Goal: Find specific page/section: Find specific page/section

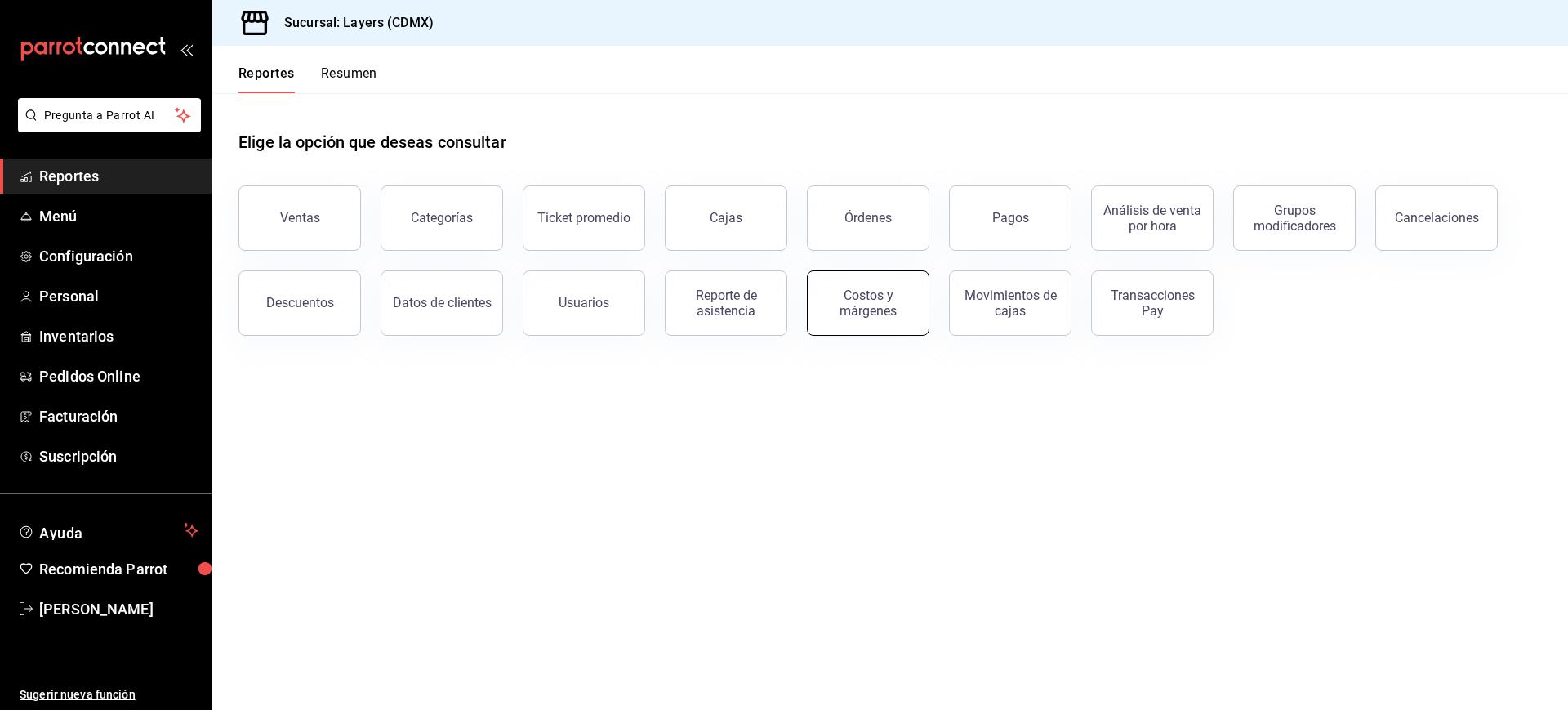
click at [880, 316] on div "Costos y márgenes" at bounding box center [868, 302] width 101 height 31
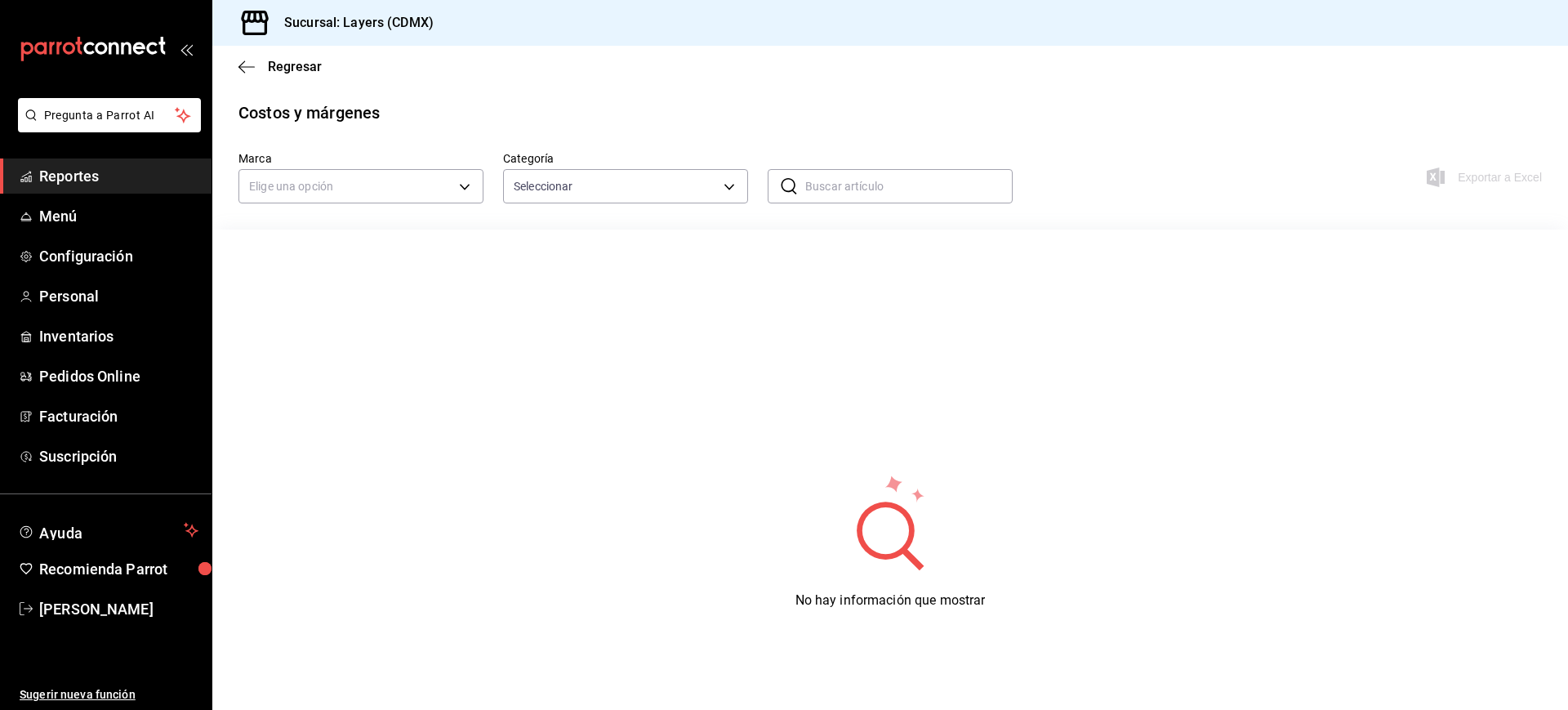
click at [238, 57] on div "Regresar" at bounding box center [890, 66] width 1356 height 41
click at [244, 65] on icon "button" at bounding box center [247, 67] width 17 height 15
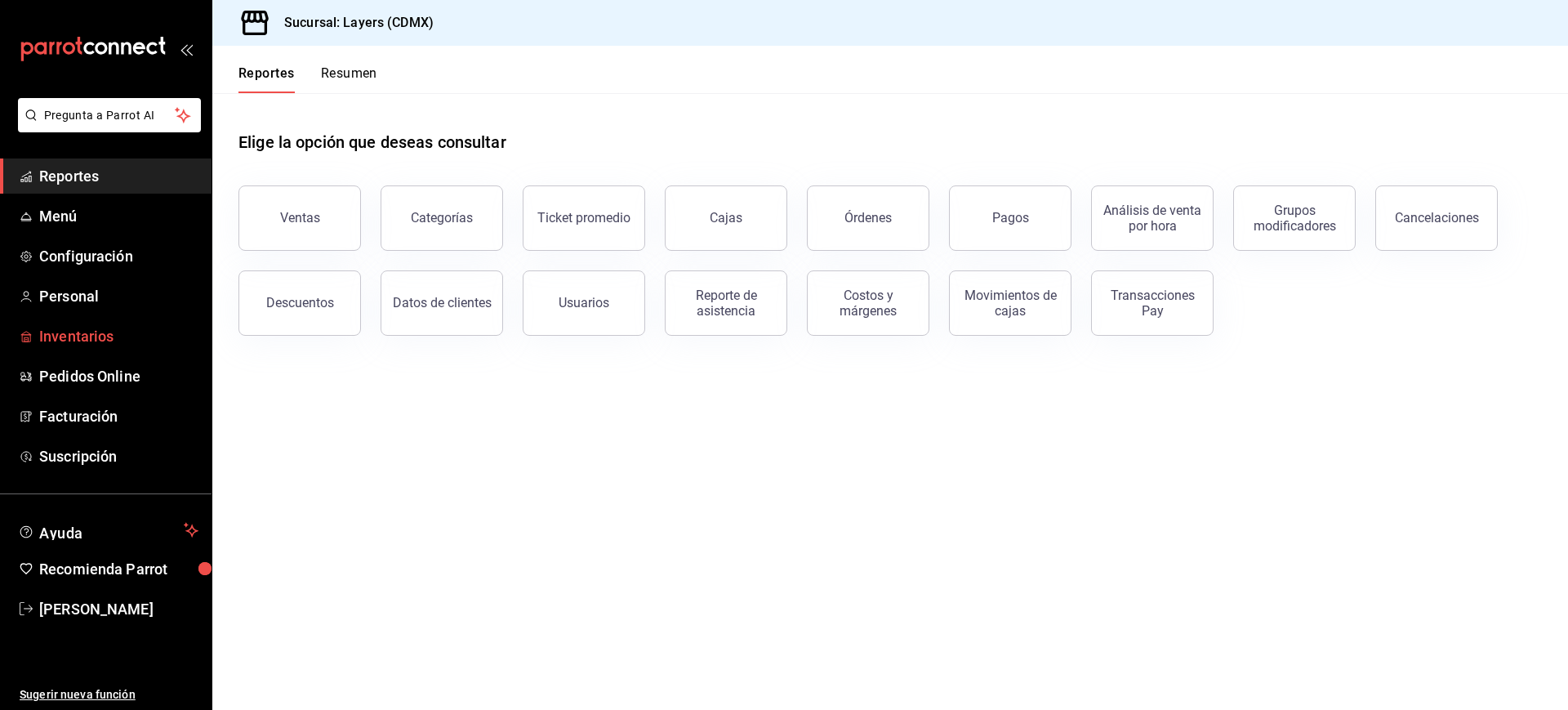
click at [90, 345] on span "Inventarios" at bounding box center [118, 336] width 159 height 22
